Goal: Task Accomplishment & Management: Manage account settings

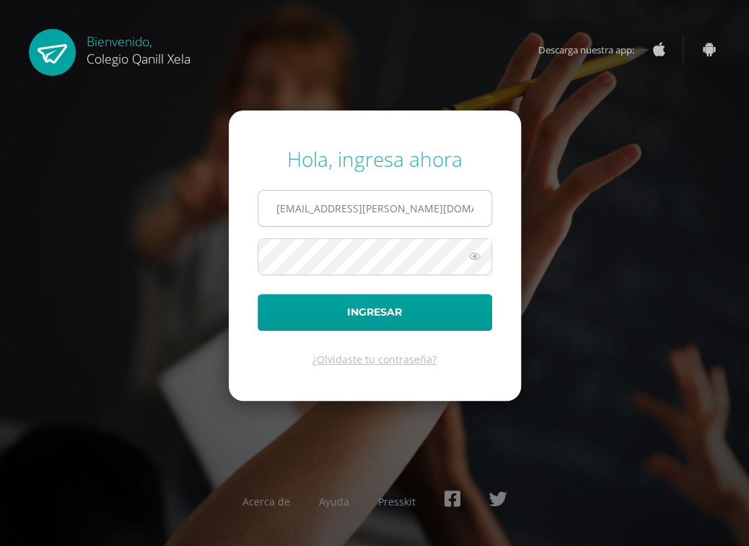
click at [440, 203] on input "marco.lopez@qanill.edu.gt" at bounding box center [374, 208] width 233 height 35
type input "[EMAIL_ADDRESS][DOMAIN_NAME]"
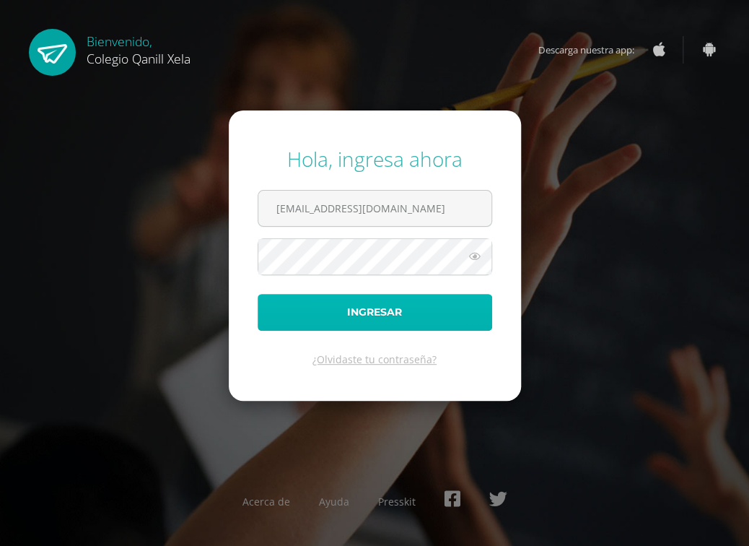
click at [373, 307] on button "Ingresar" at bounding box center [375, 312] width 235 height 37
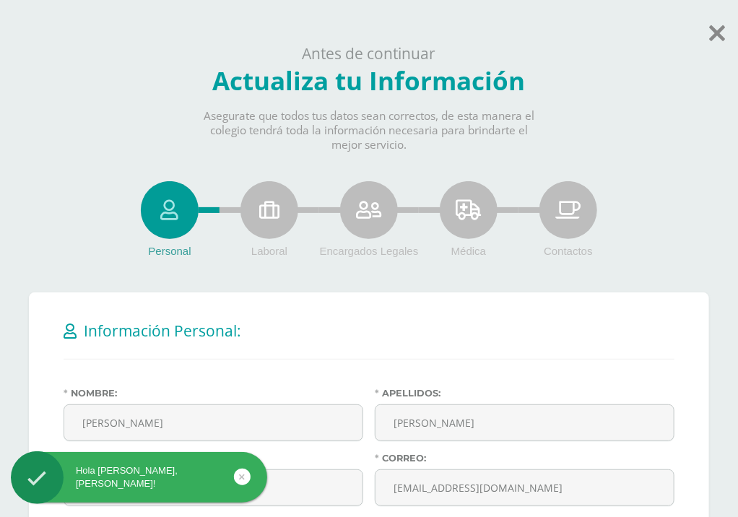
click at [147, 203] on div "Personal" at bounding box center [170, 210] width 58 height 58
click at [156, 204] on div "Personal" at bounding box center [170, 210] width 58 height 58
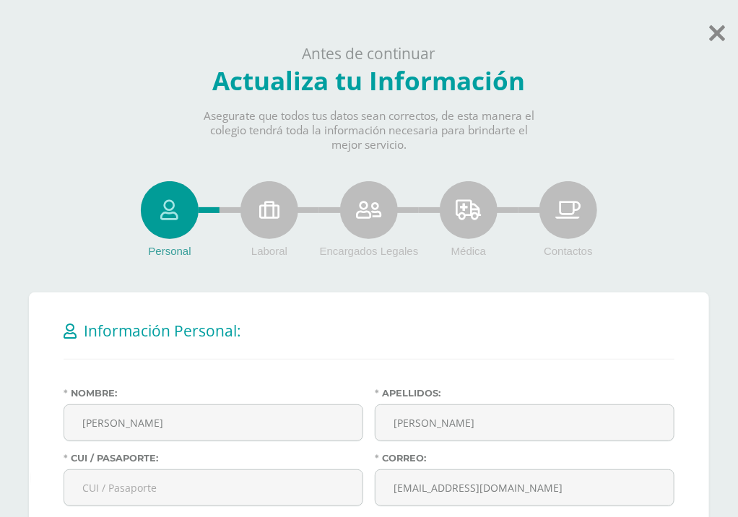
click at [156, 204] on div "Personal" at bounding box center [170, 210] width 58 height 58
click at [708, 35] on body "Hola Marco Manolo, bienvenido a Edoo! Antes de continuar Actualiza tu Informaci…" at bounding box center [369, 510] width 738 height 1021
click at [709, 35] on icon at bounding box center [717, 32] width 16 height 25
click at [711, 35] on icon at bounding box center [717, 32] width 16 height 25
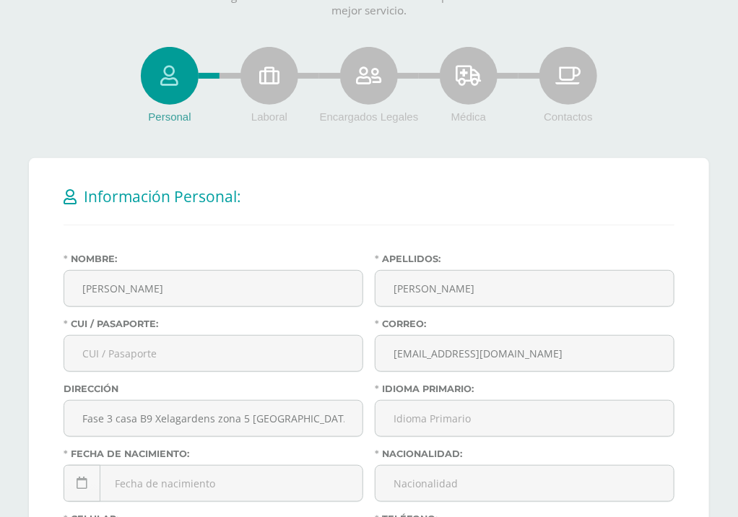
scroll to position [289, 0]
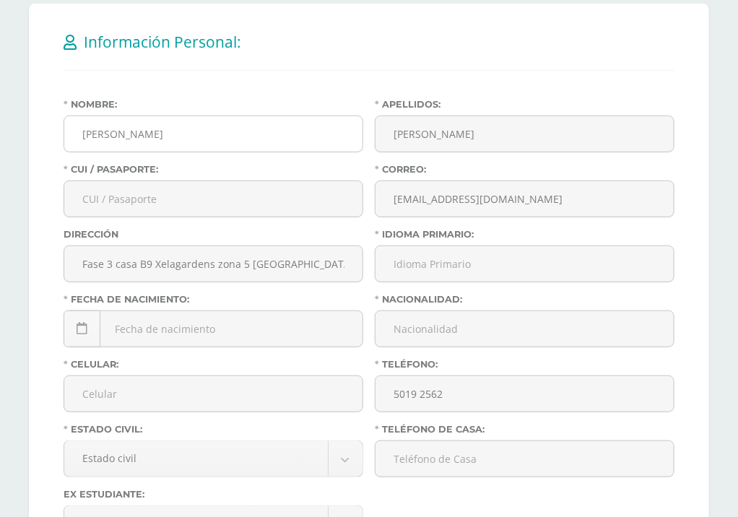
click at [176, 128] on input "[PERSON_NAME]" at bounding box center [213, 133] width 298 height 35
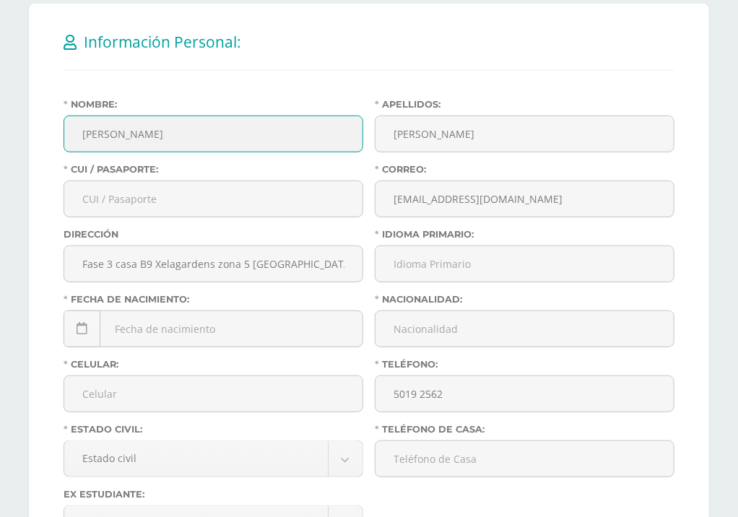
click at [292, 50] on h2 "Información Personal:" at bounding box center [369, 42] width 611 height 30
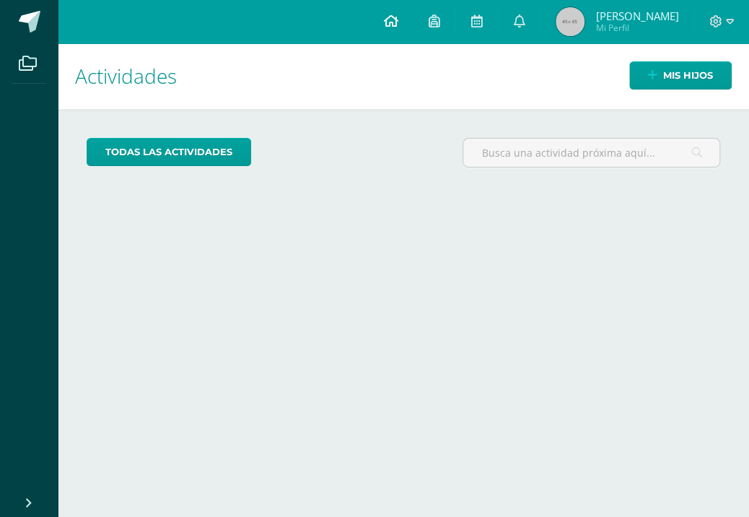
click at [407, 23] on link at bounding box center [390, 21] width 45 height 43
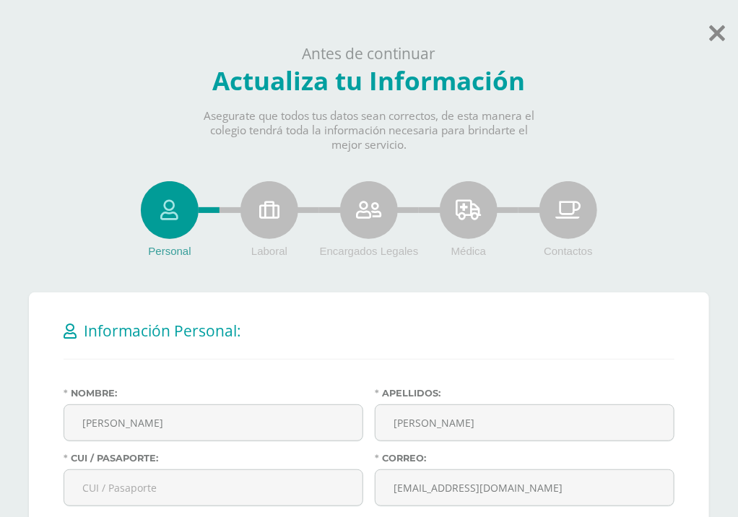
click at [725, 33] on body "Antes de continuar Actualiza tu Información Asegurate que todos tus datos sean …" at bounding box center [369, 510] width 738 height 1021
click at [721, 35] on icon at bounding box center [717, 32] width 16 height 25
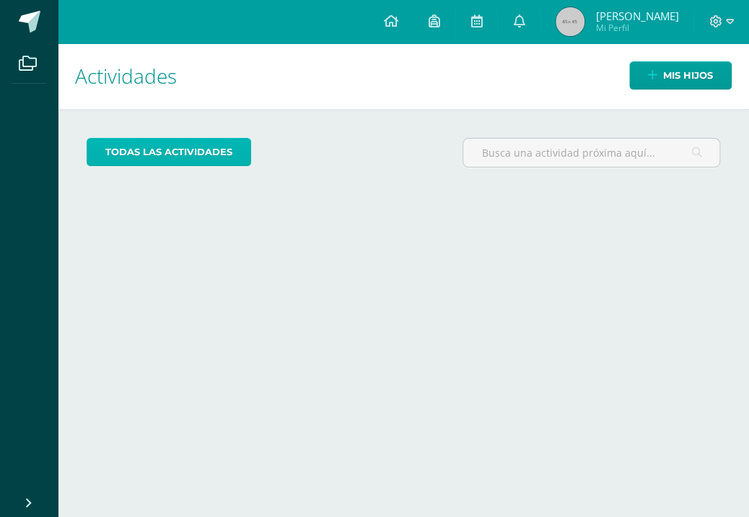
click at [149, 160] on link "todas las Actividades" at bounding box center [169, 152] width 165 height 28
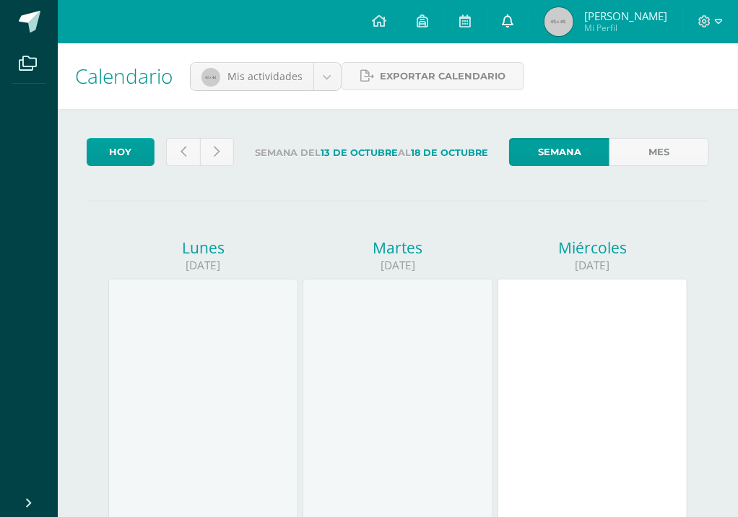
click at [513, 19] on icon at bounding box center [508, 20] width 12 height 13
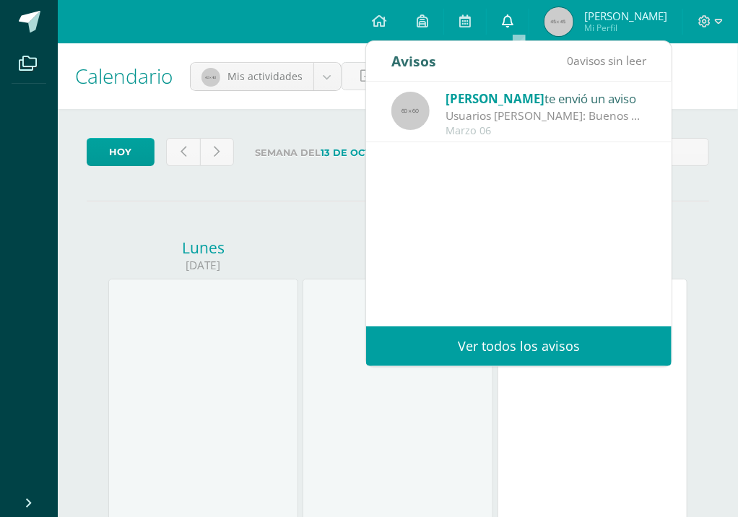
click at [513, 19] on icon at bounding box center [508, 20] width 12 height 13
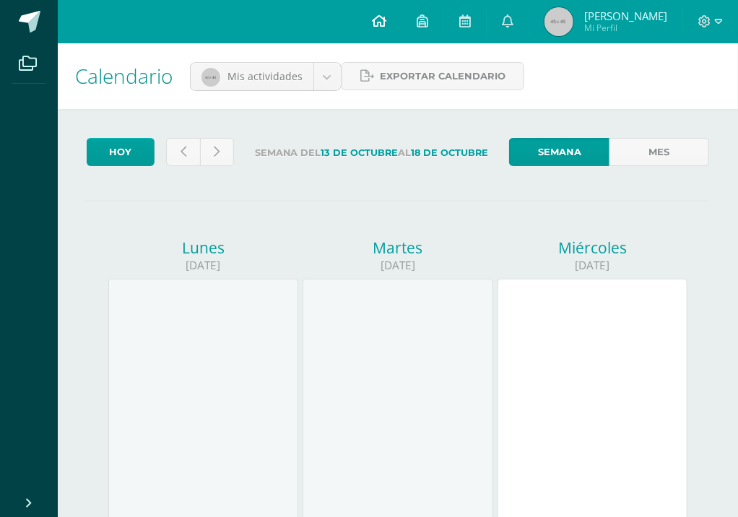
click at [383, 20] on icon at bounding box center [379, 20] width 14 height 13
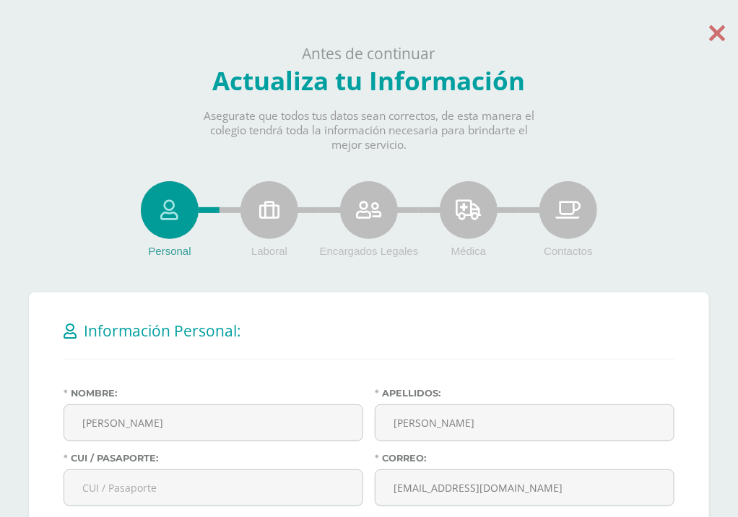
click at [725, 35] on icon at bounding box center [717, 32] width 16 height 25
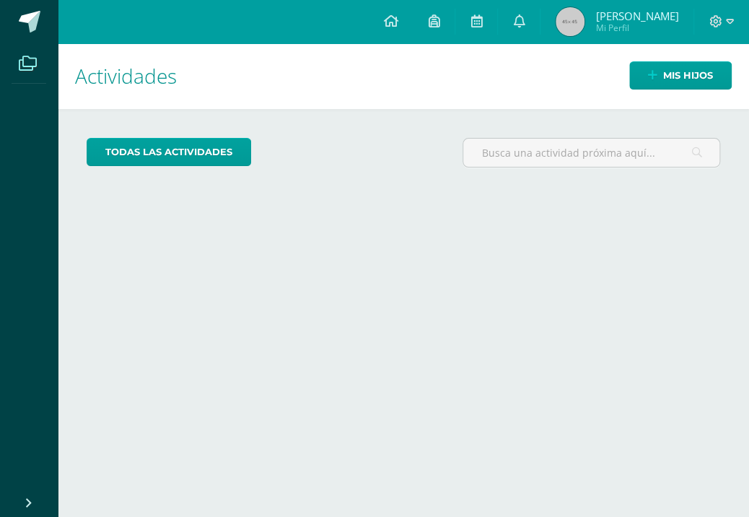
click at [17, 65] on span at bounding box center [28, 63] width 32 height 32
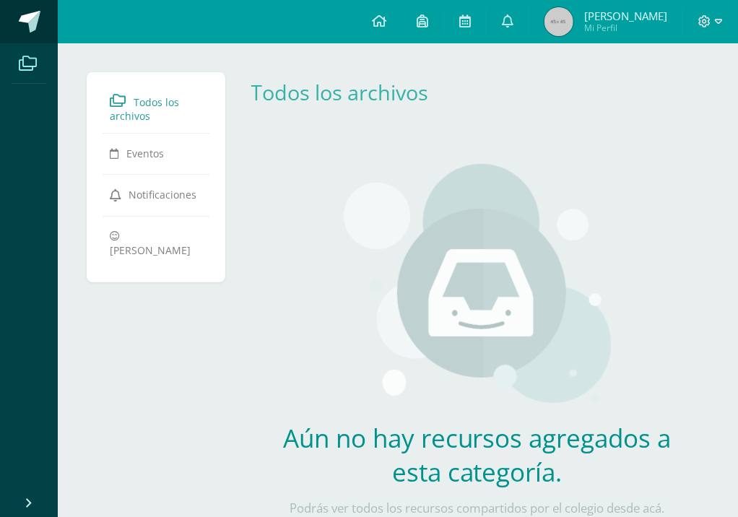
click at [28, 30] on span at bounding box center [30, 22] width 22 height 22
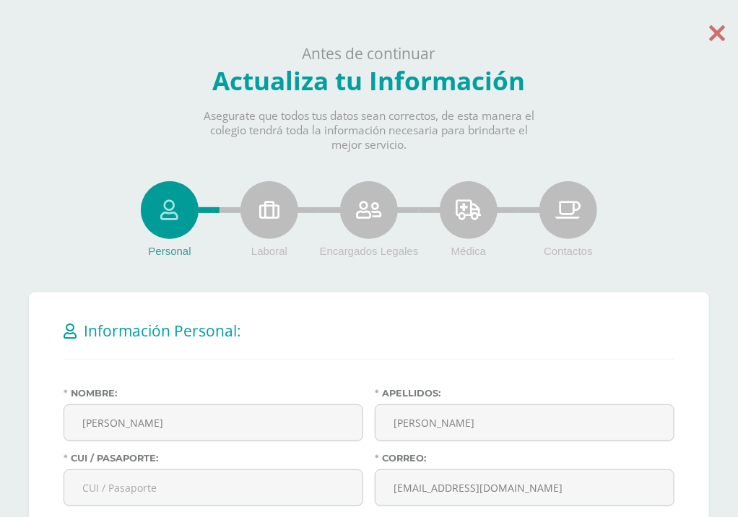
click at [716, 40] on icon at bounding box center [717, 32] width 16 height 25
click at [716, 39] on icon at bounding box center [717, 32] width 16 height 25
